Goal: Task Accomplishment & Management: Manage account settings

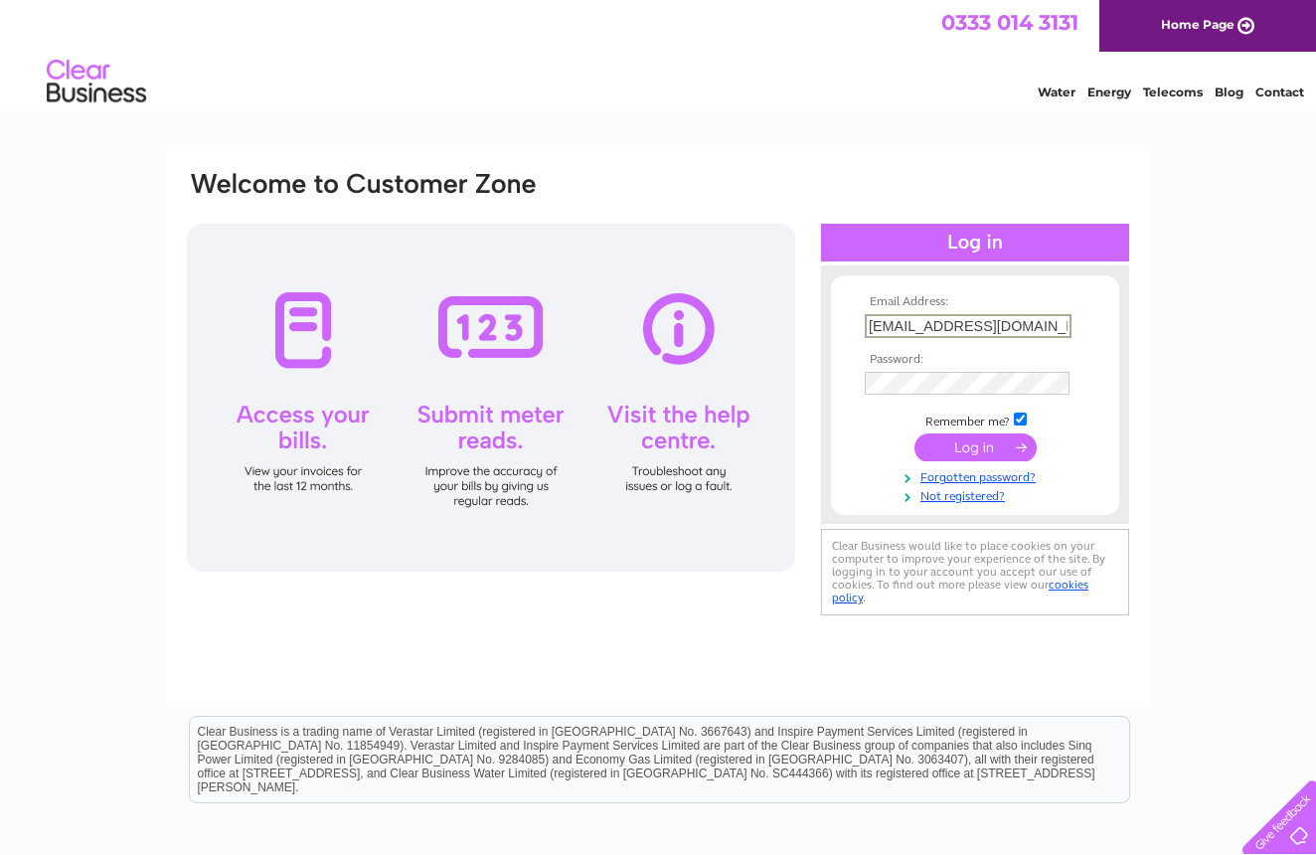
type input "[EMAIL_ADDRESS][DOMAIN_NAME]"
click at [976, 475] on link "Forgotten password?" at bounding box center [978, 473] width 226 height 19
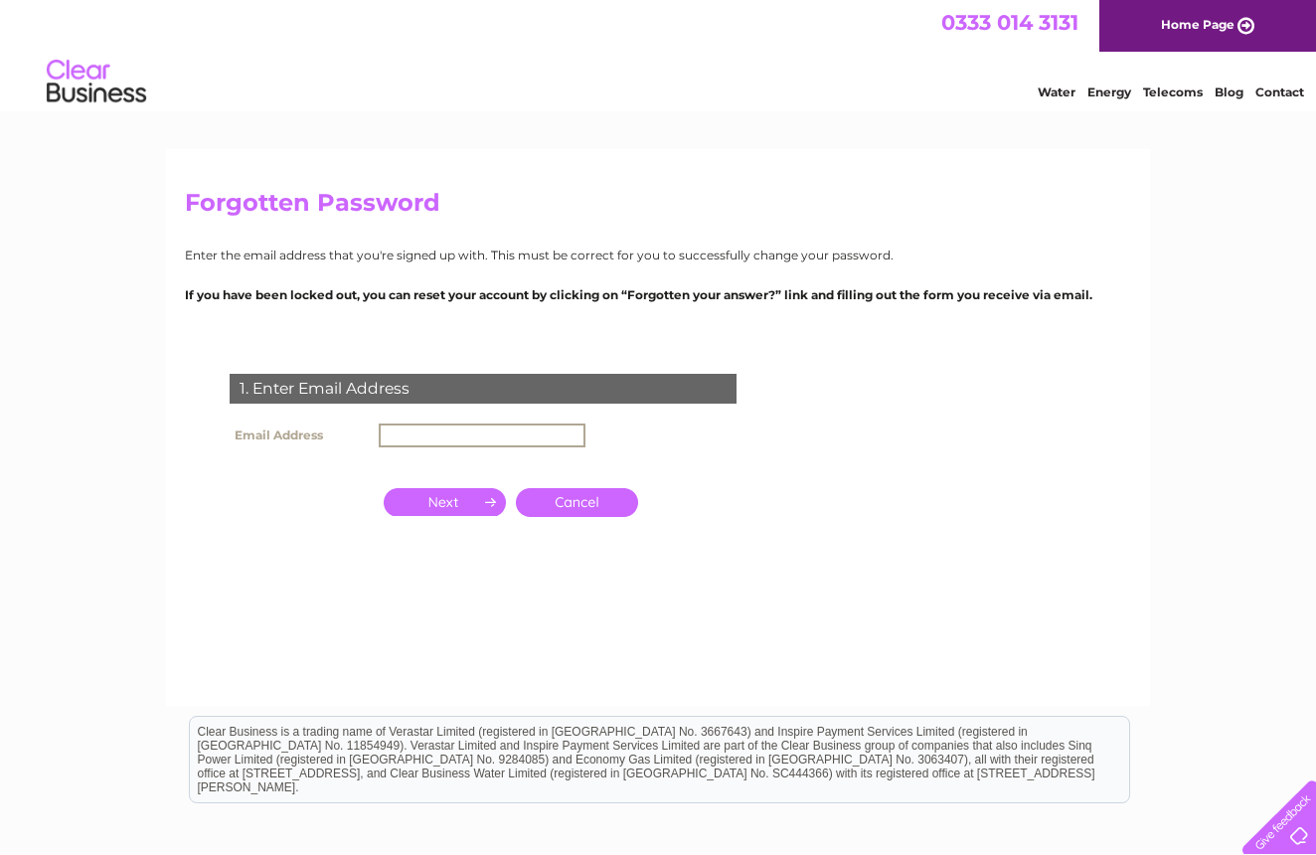
click at [528, 435] on input "text" at bounding box center [482, 435] width 207 height 24
type input "[EMAIL_ADDRESS][DOMAIN_NAME]"
click at [419, 506] on input "button" at bounding box center [445, 500] width 122 height 28
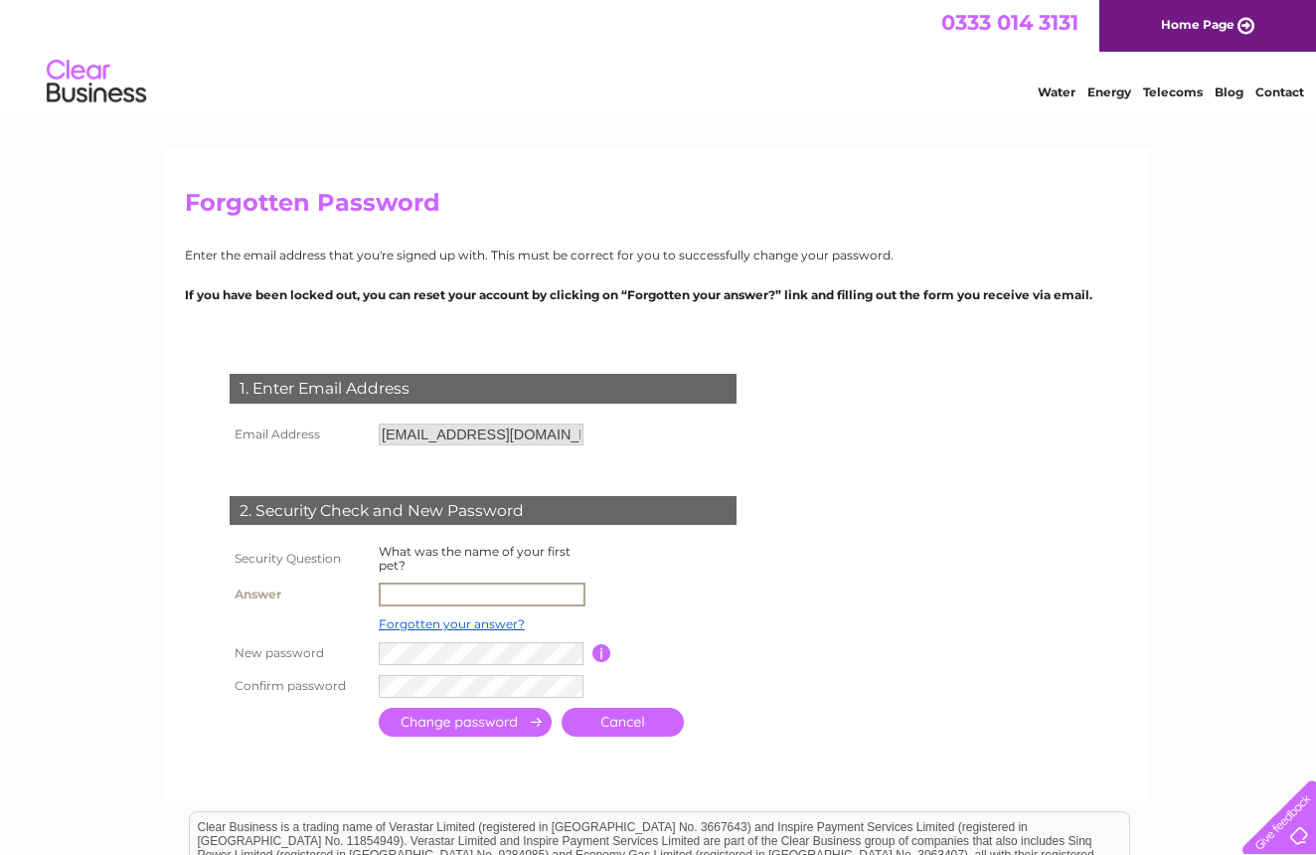
click at [498, 590] on input "text" at bounding box center [482, 594] width 207 height 24
click at [440, 585] on input "She" at bounding box center [481, 593] width 205 height 22
type input "Shep"
click at [854, 652] on form "1. Enter Email Address Email Address gtravers@btconnect.com Cancel" at bounding box center [658, 556] width 946 height 445
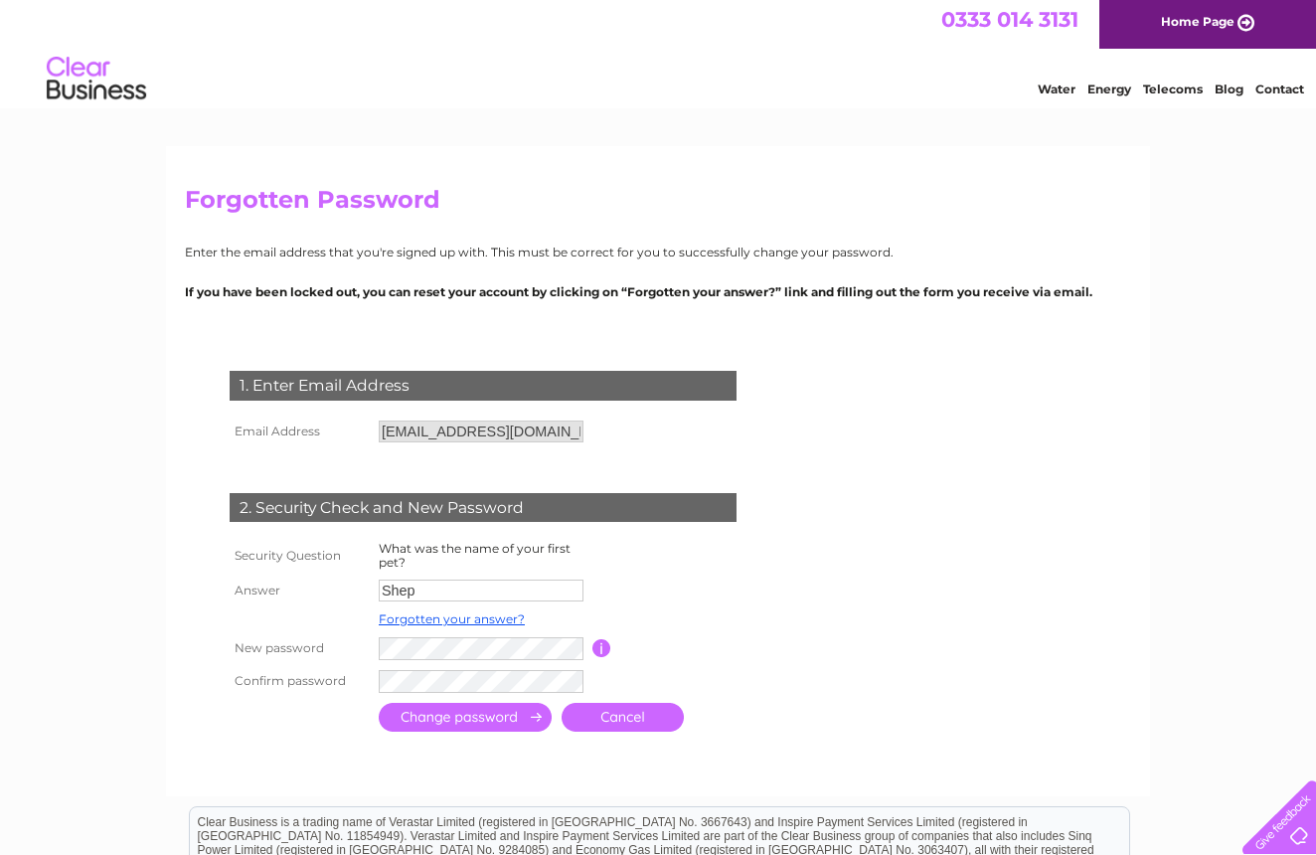
click at [431, 724] on input "submit" at bounding box center [465, 717] width 173 height 29
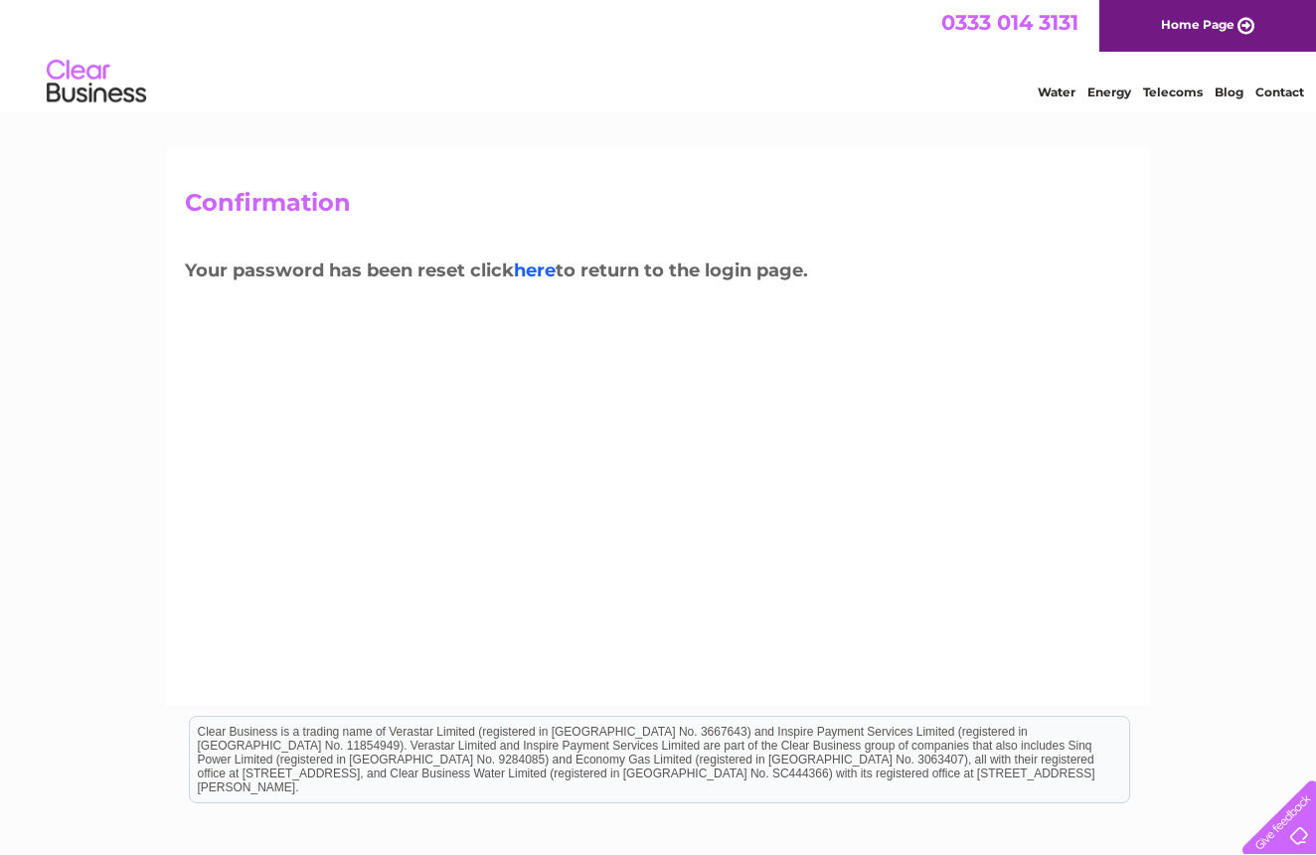
click at [534, 268] on link "here" at bounding box center [535, 270] width 42 height 22
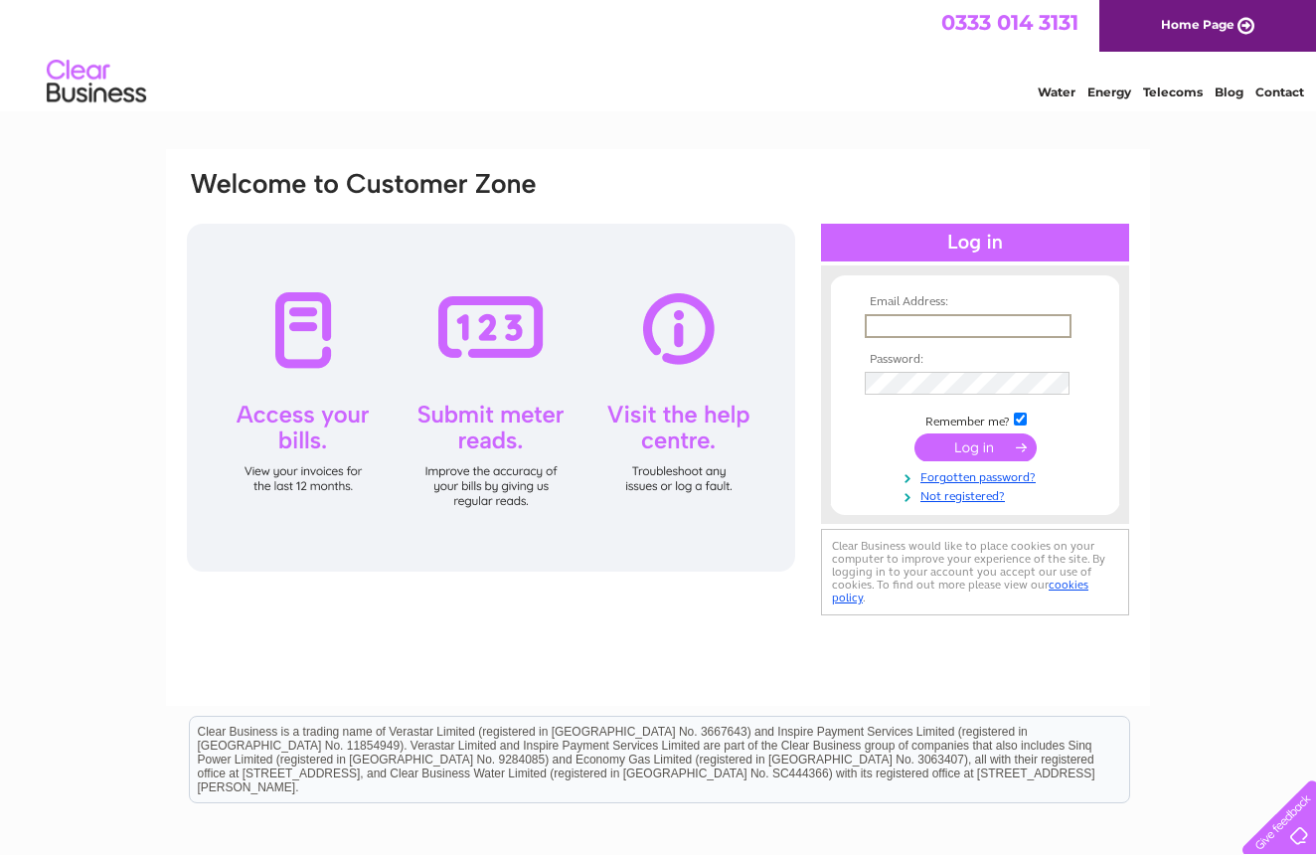
type input "[EMAIL_ADDRESS][DOMAIN_NAME]"
click at [968, 448] on input "submit" at bounding box center [975, 445] width 122 height 28
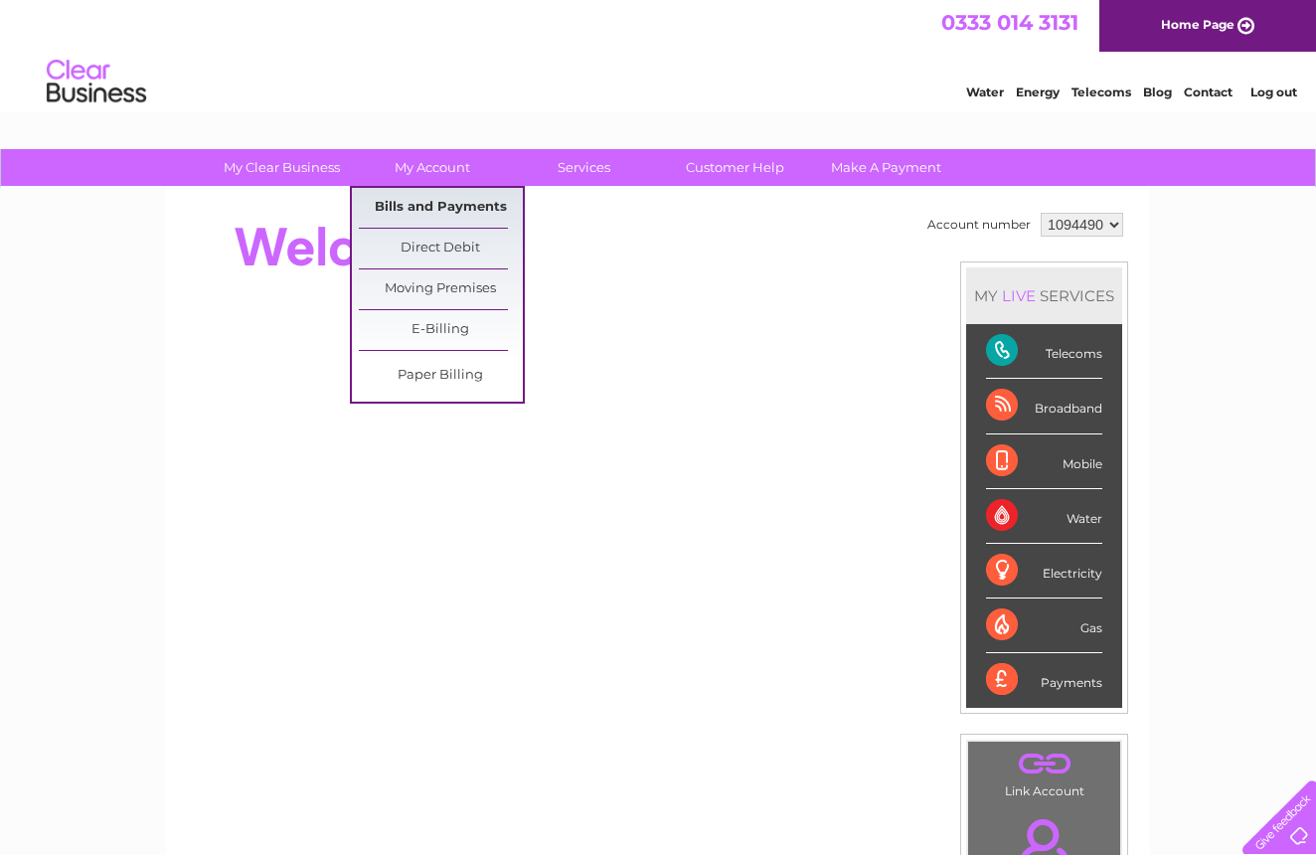
click at [442, 206] on link "Bills and Payments" at bounding box center [441, 208] width 164 height 40
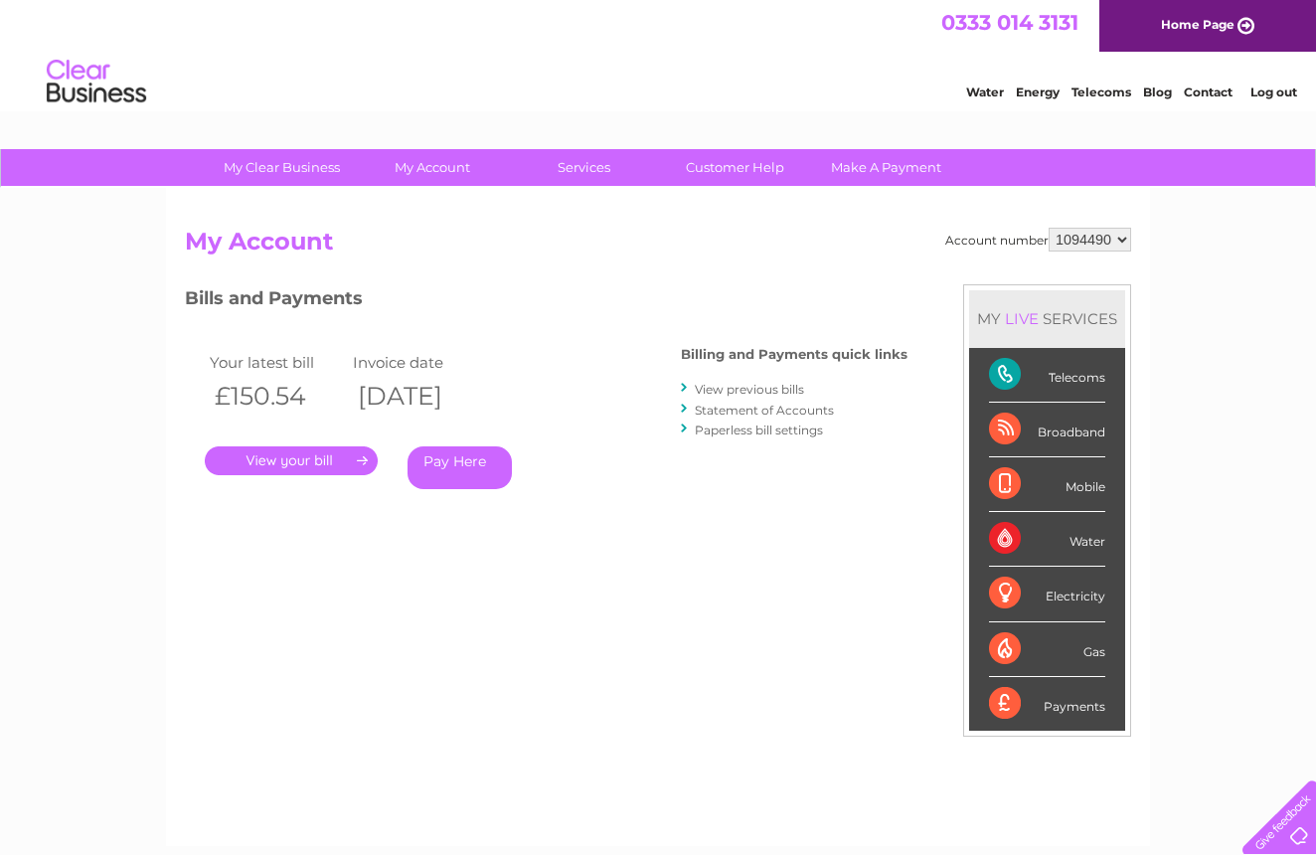
click at [739, 385] on link "View previous bills" at bounding box center [749, 389] width 109 height 15
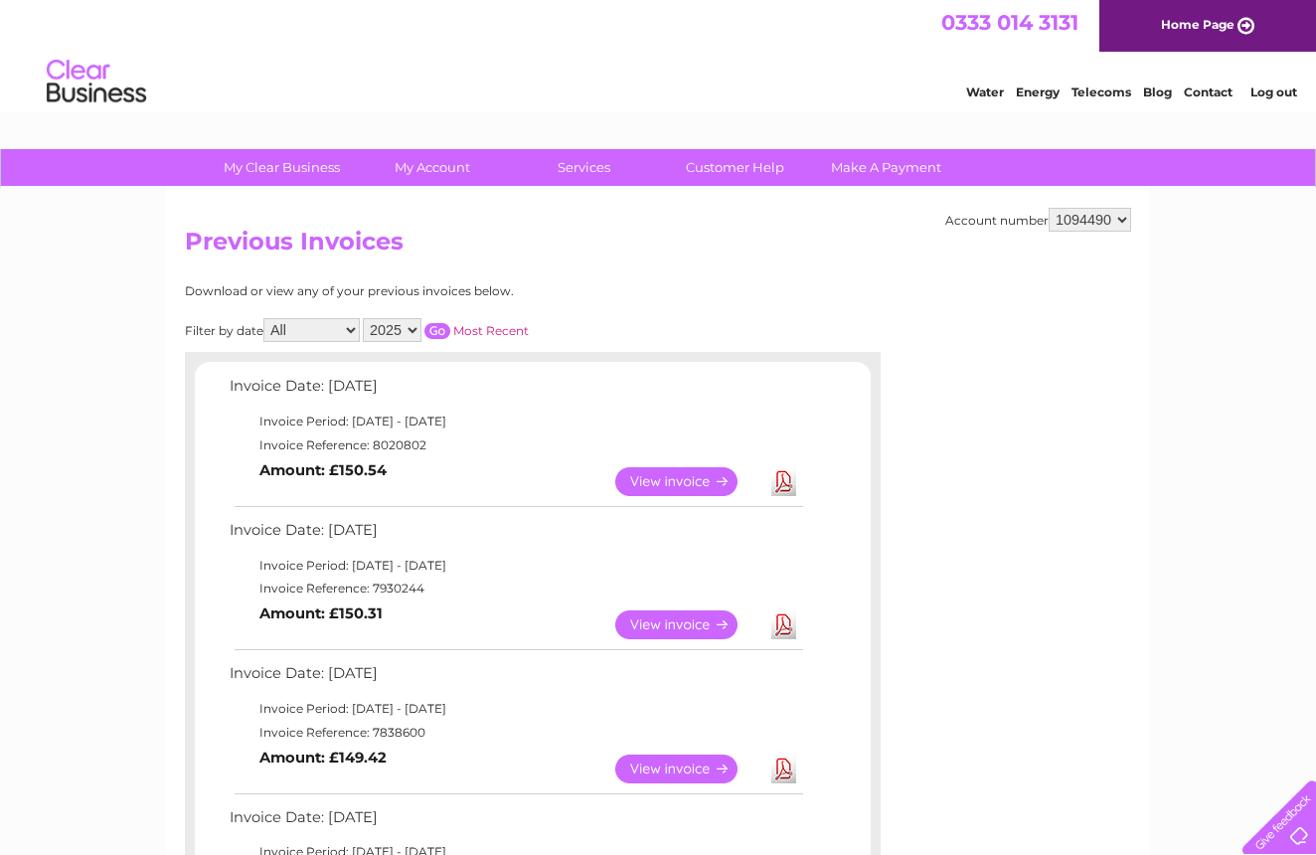
click at [660, 478] on link "View" at bounding box center [688, 481] width 146 height 29
click at [665, 614] on link "View" at bounding box center [688, 624] width 146 height 29
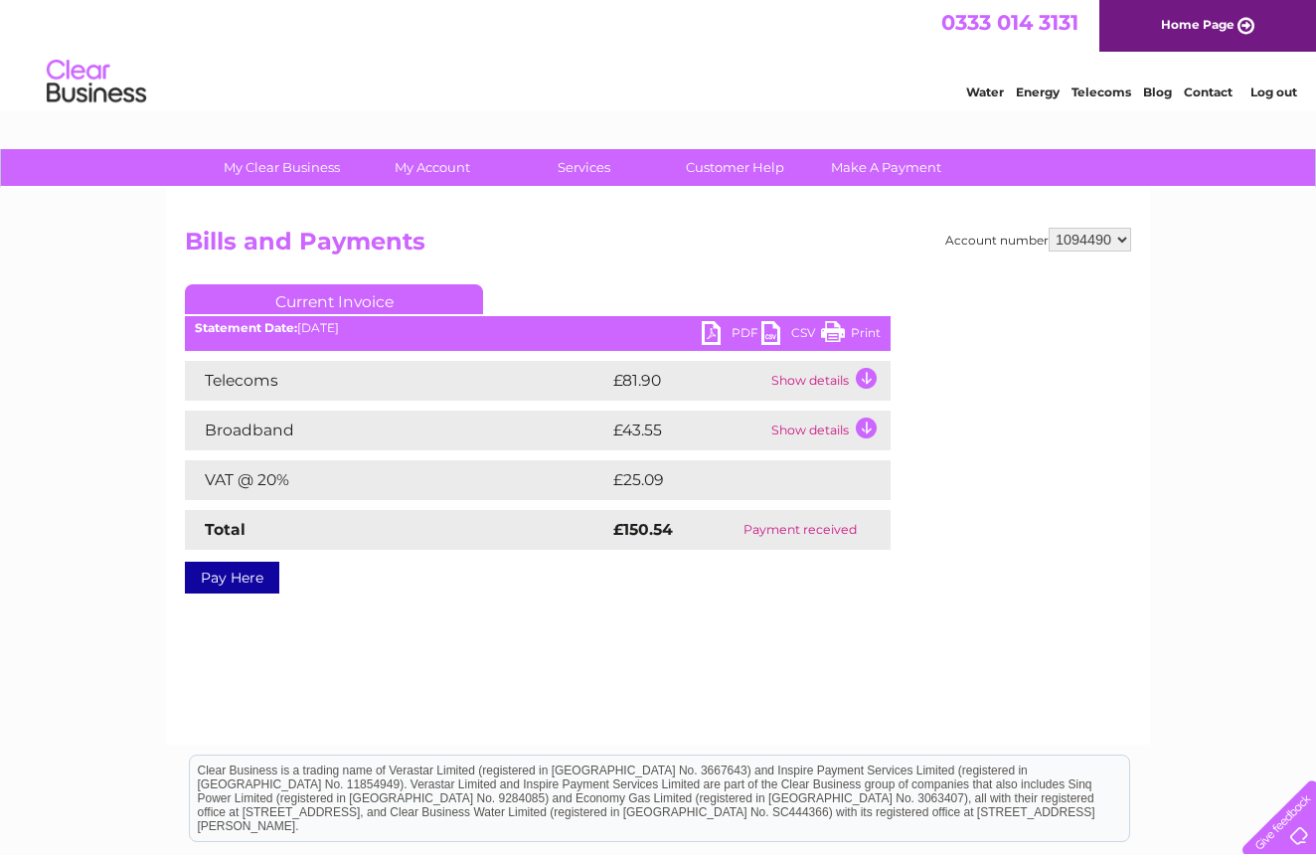
click at [712, 331] on link "PDF" at bounding box center [732, 335] width 60 height 29
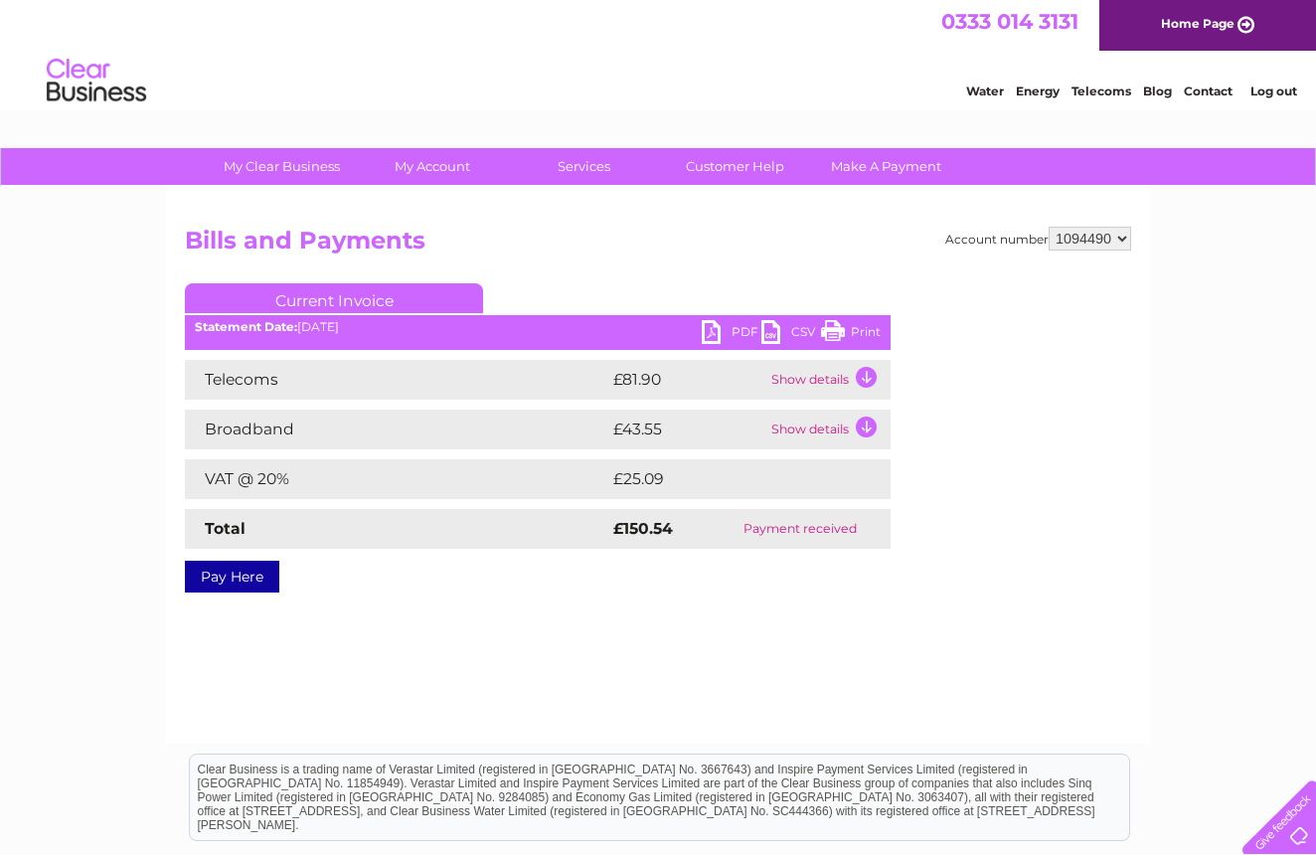
scroll to position [23, 0]
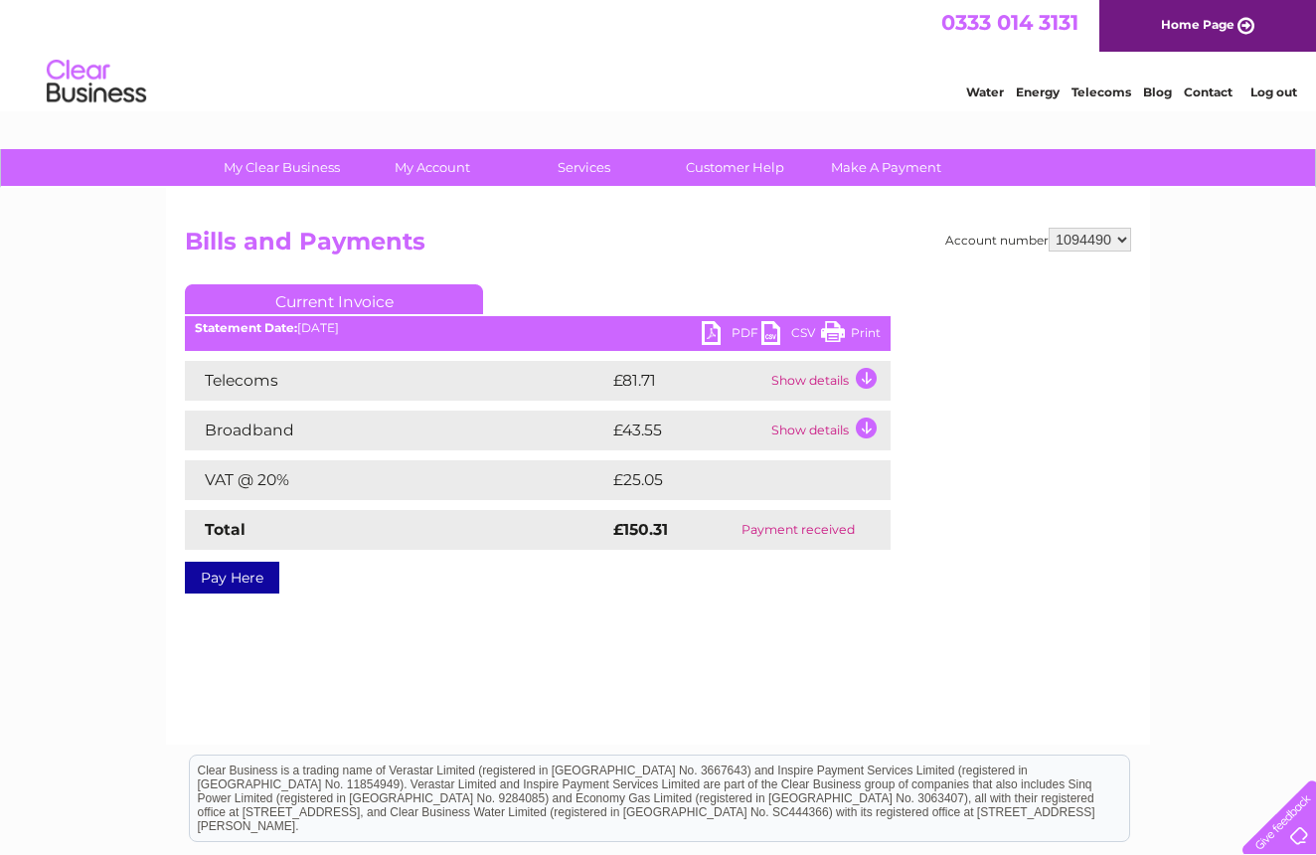
scroll to position [7, 0]
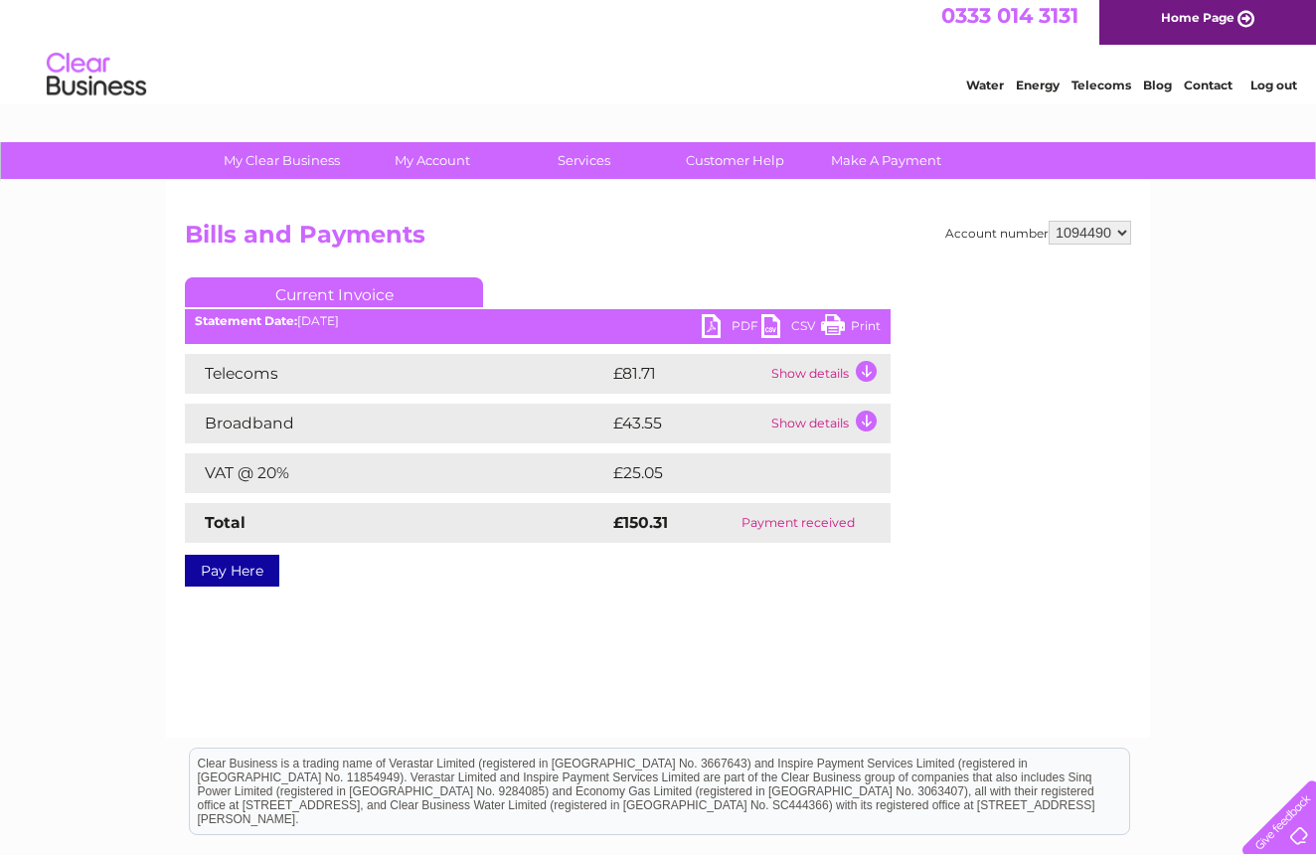
click at [735, 329] on link "PDF" at bounding box center [732, 328] width 60 height 29
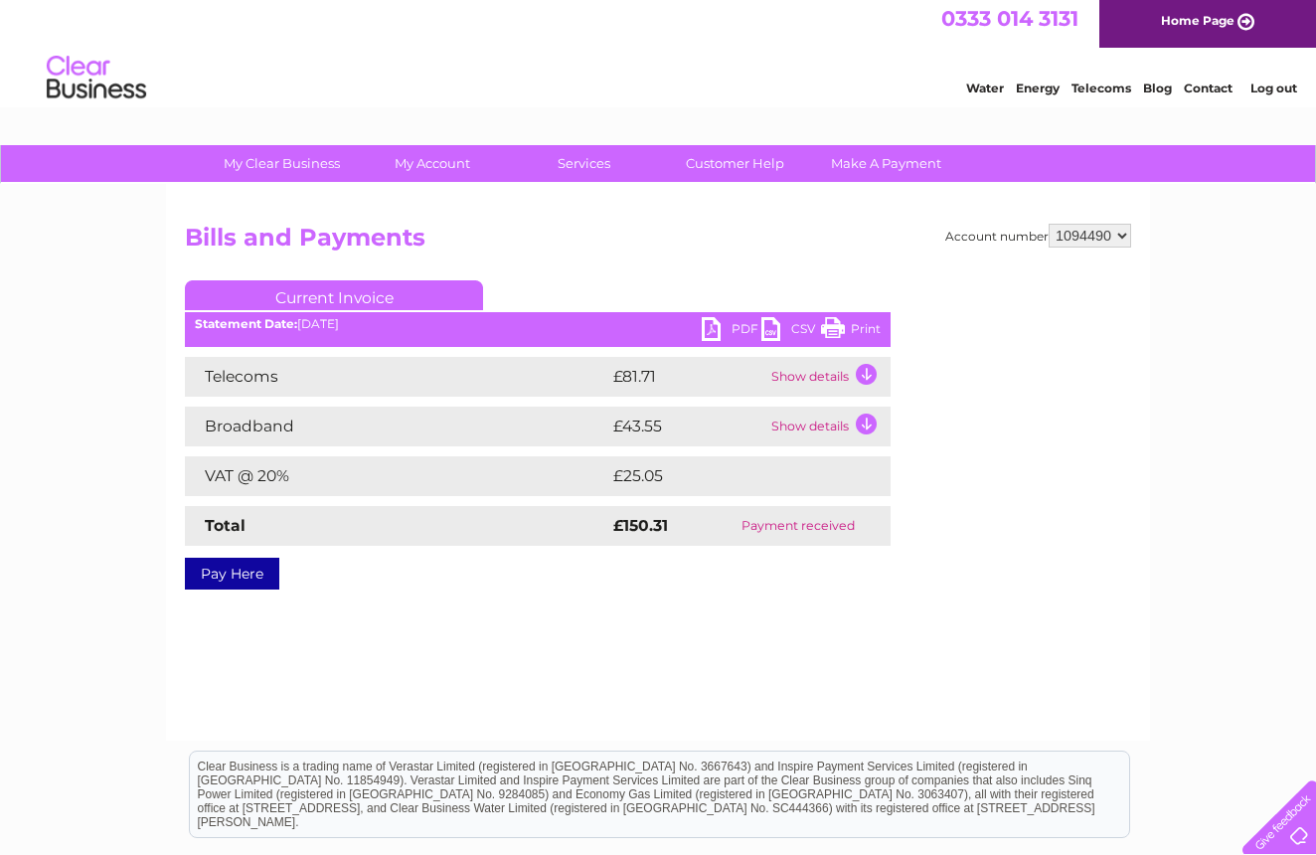
scroll to position [9, 0]
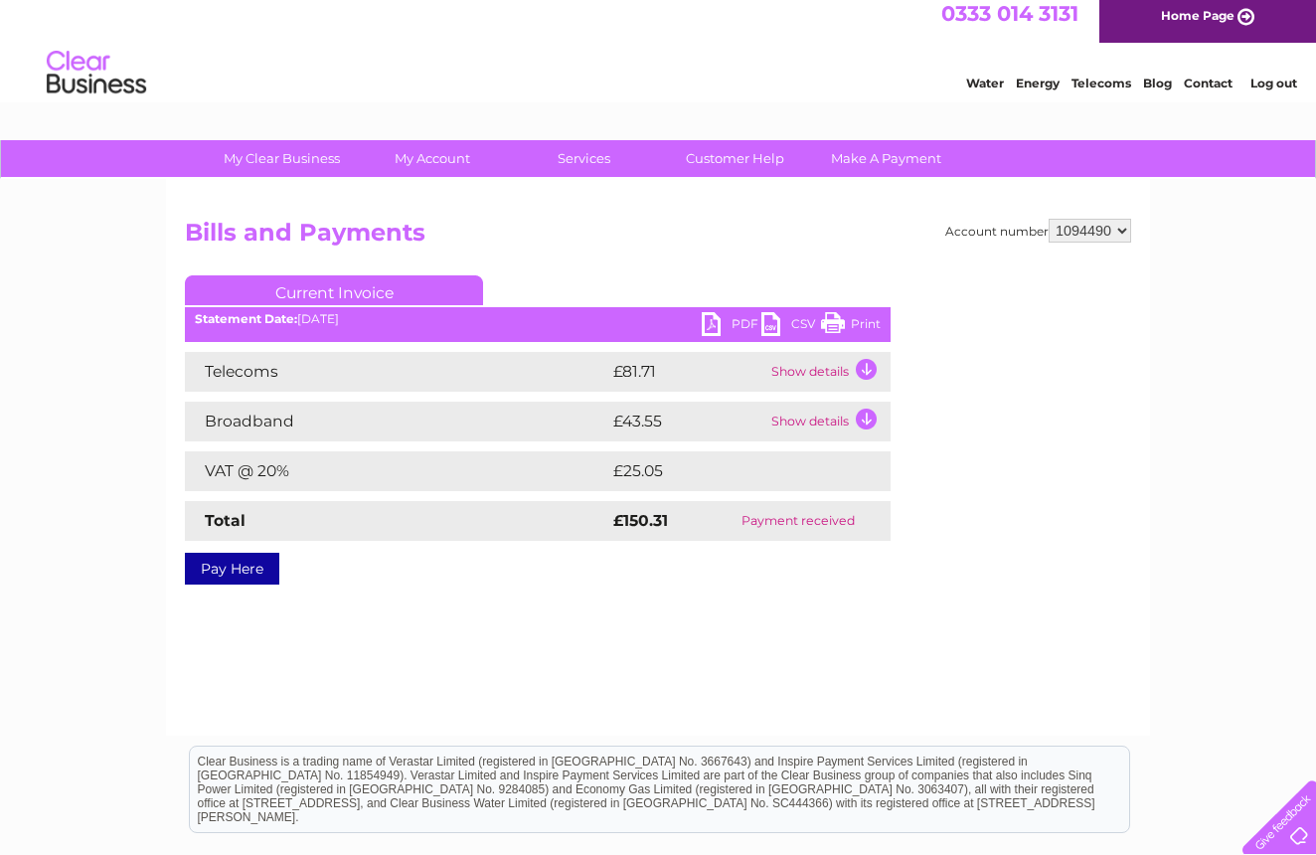
click at [735, 329] on link "PDF" at bounding box center [732, 326] width 60 height 29
click at [713, 334] on link "PDF" at bounding box center [732, 326] width 60 height 29
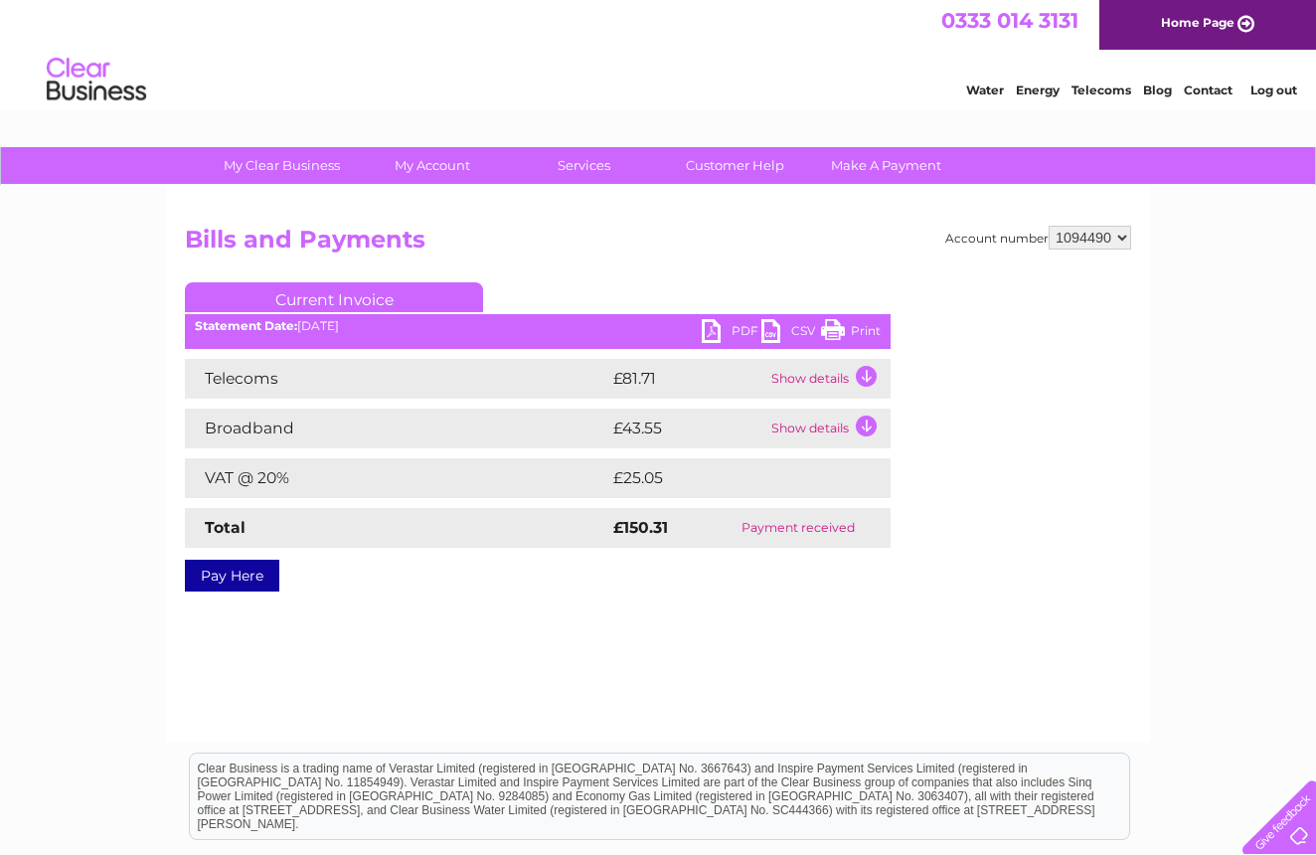
scroll to position [0, 0]
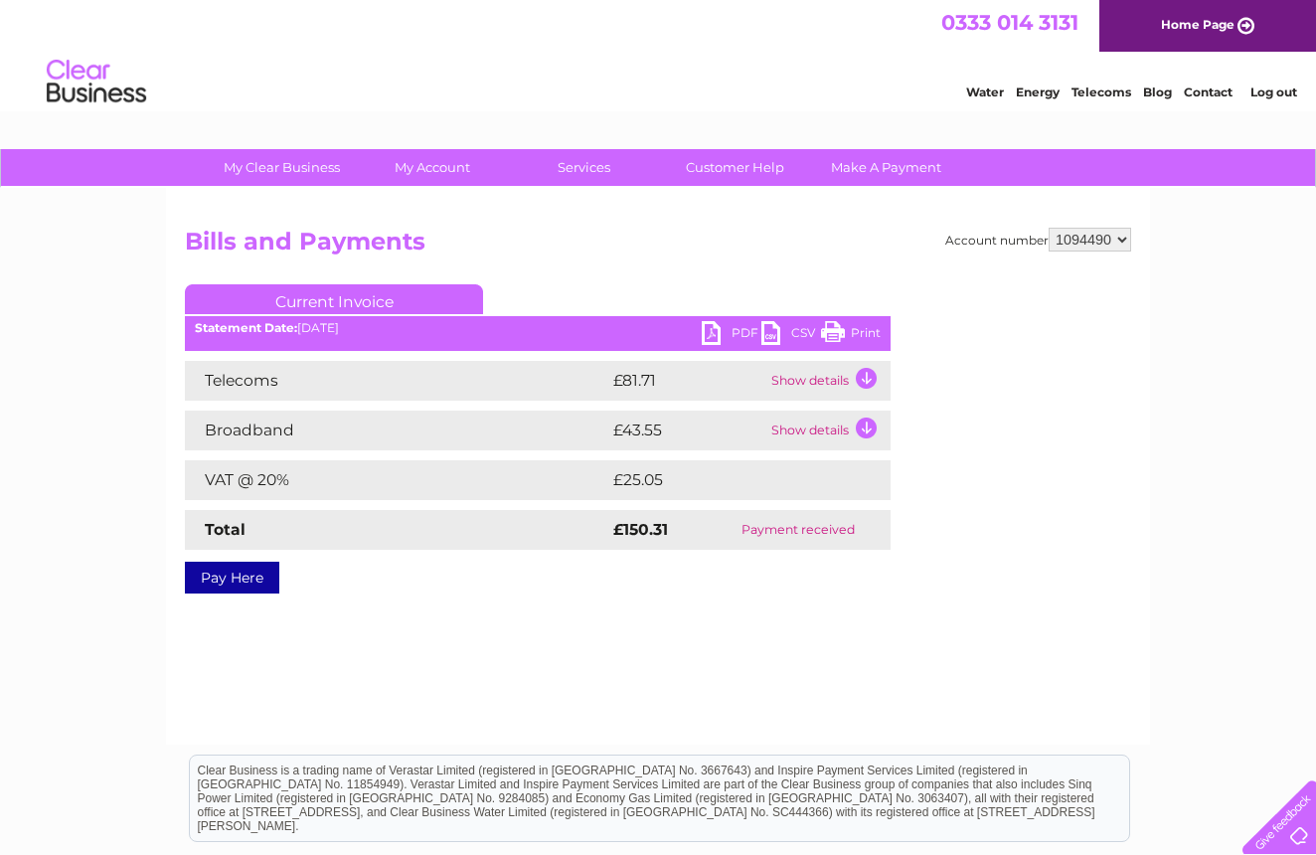
click at [719, 337] on link "PDF" at bounding box center [732, 335] width 60 height 29
